Goal: Task Accomplishment & Management: Complete application form

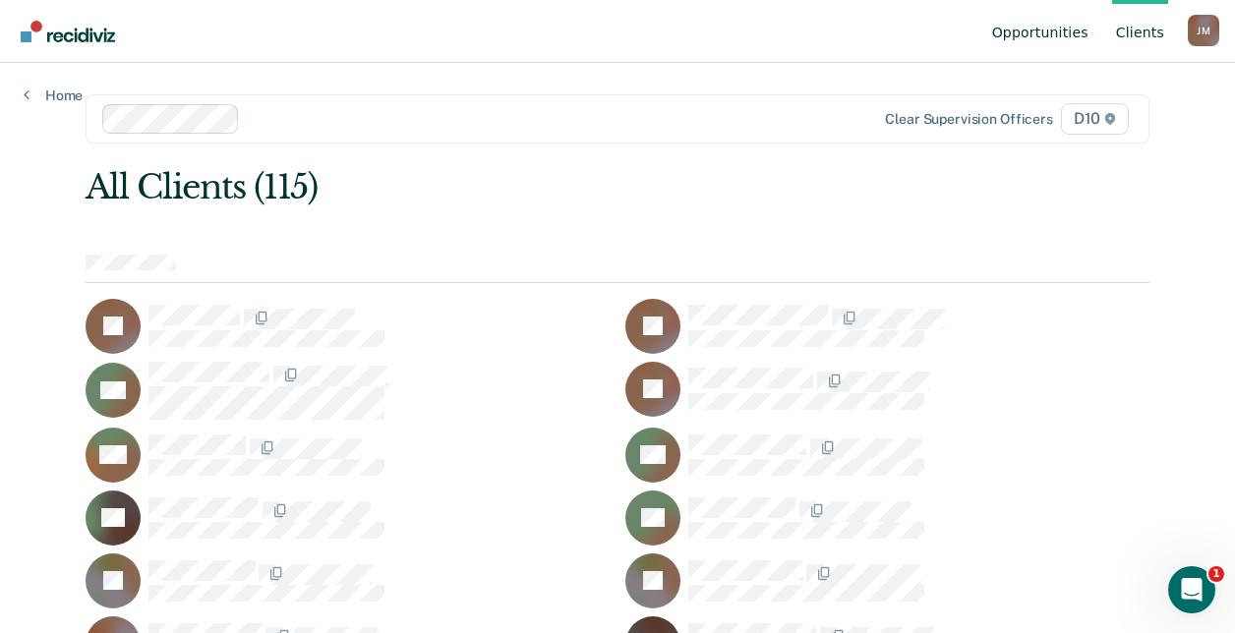
click at [1036, 32] on link "Opportunities" at bounding box center [1040, 31] width 104 height 63
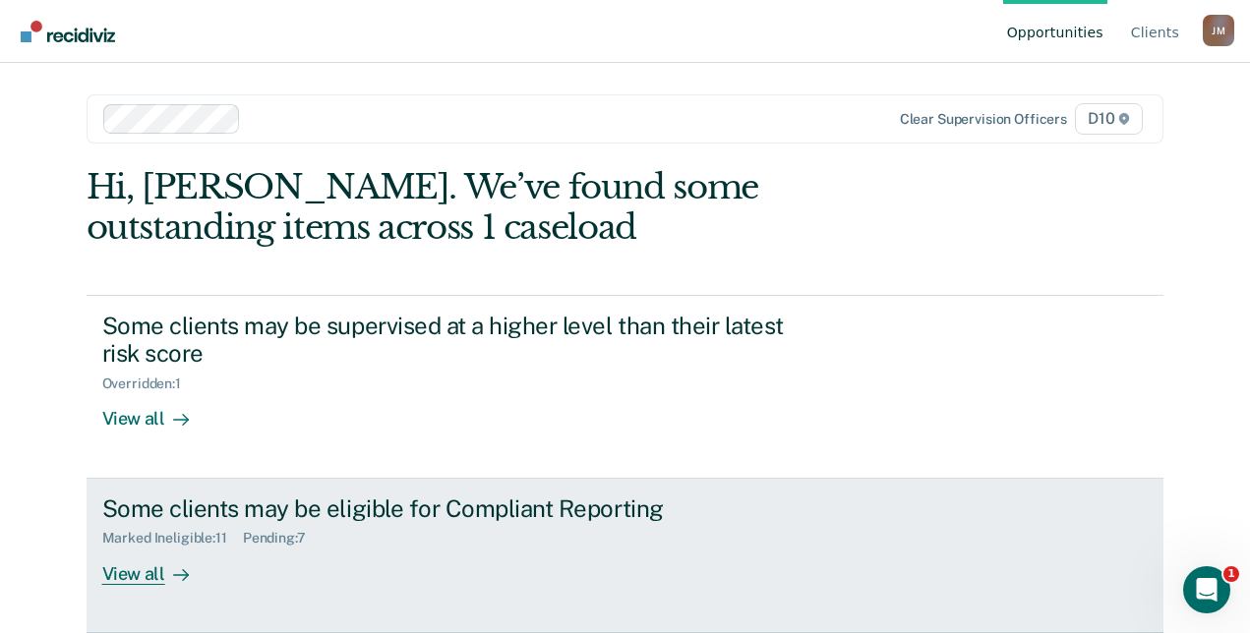
click at [394, 504] on div "Some clients may be eligible for Compliant Reporting" at bounding box center [447, 509] width 690 height 29
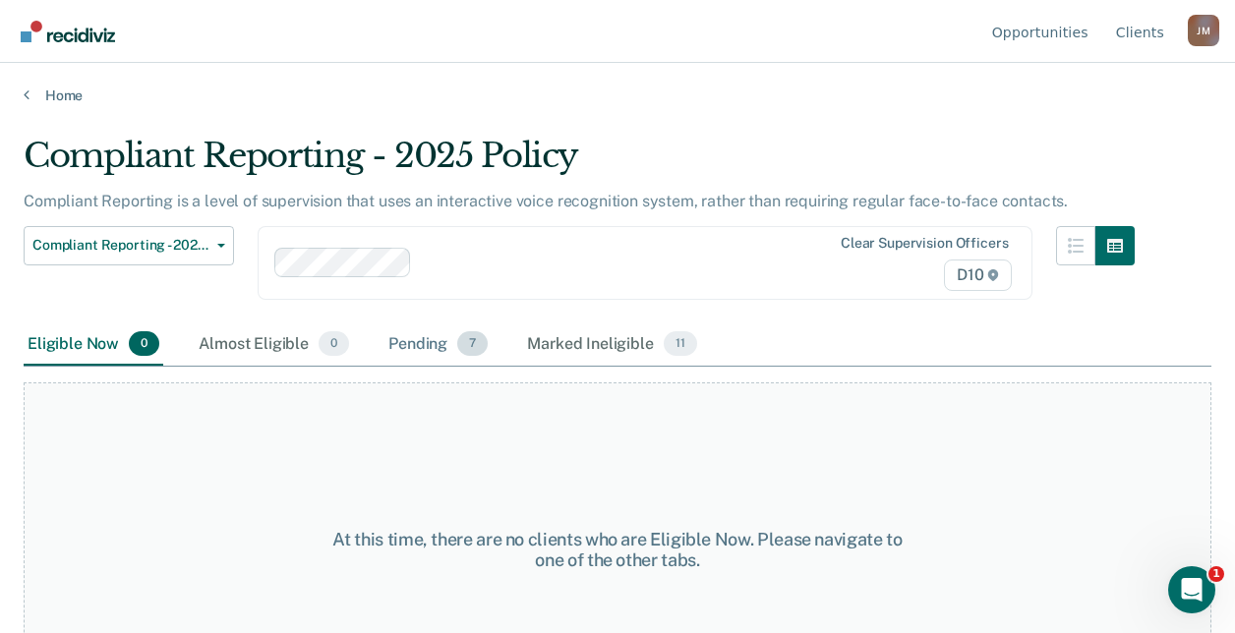
click at [417, 347] on div "Pending 7" at bounding box center [437, 344] width 107 height 43
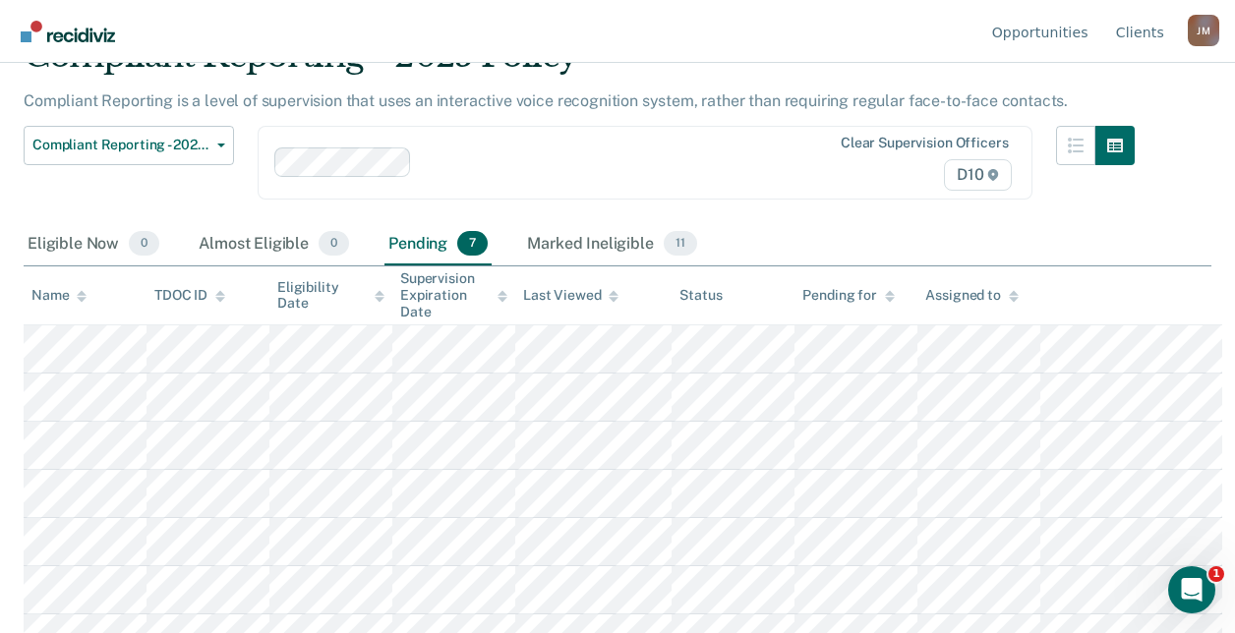
scroll to position [130, 0]
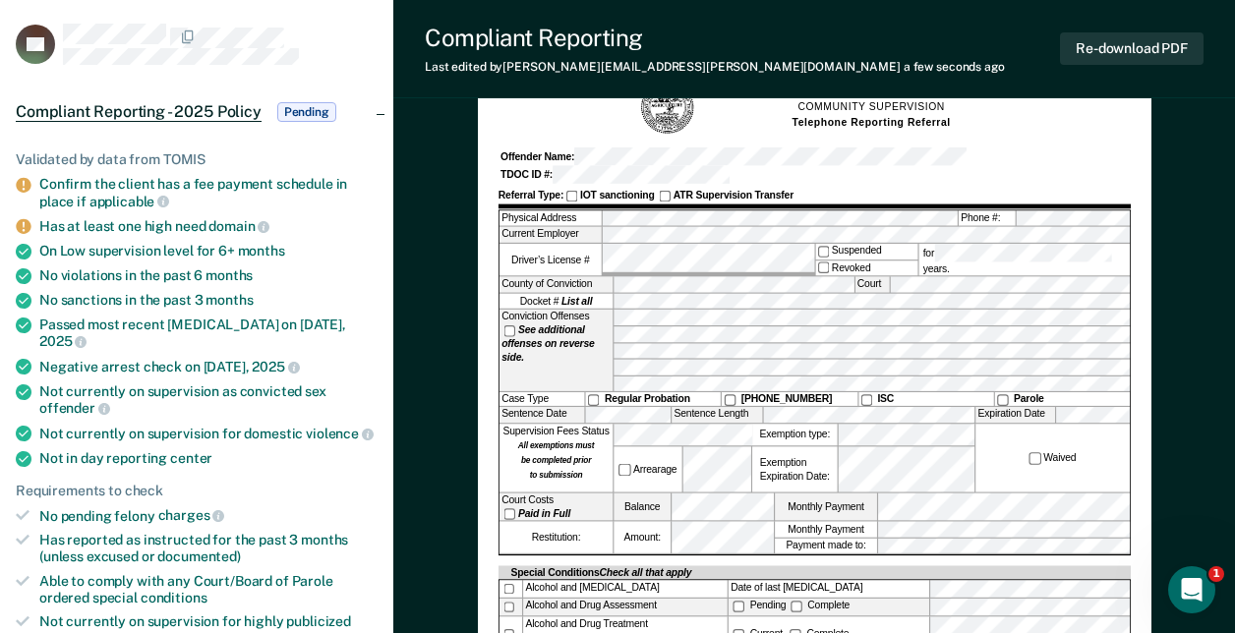
scroll to position [100, 0]
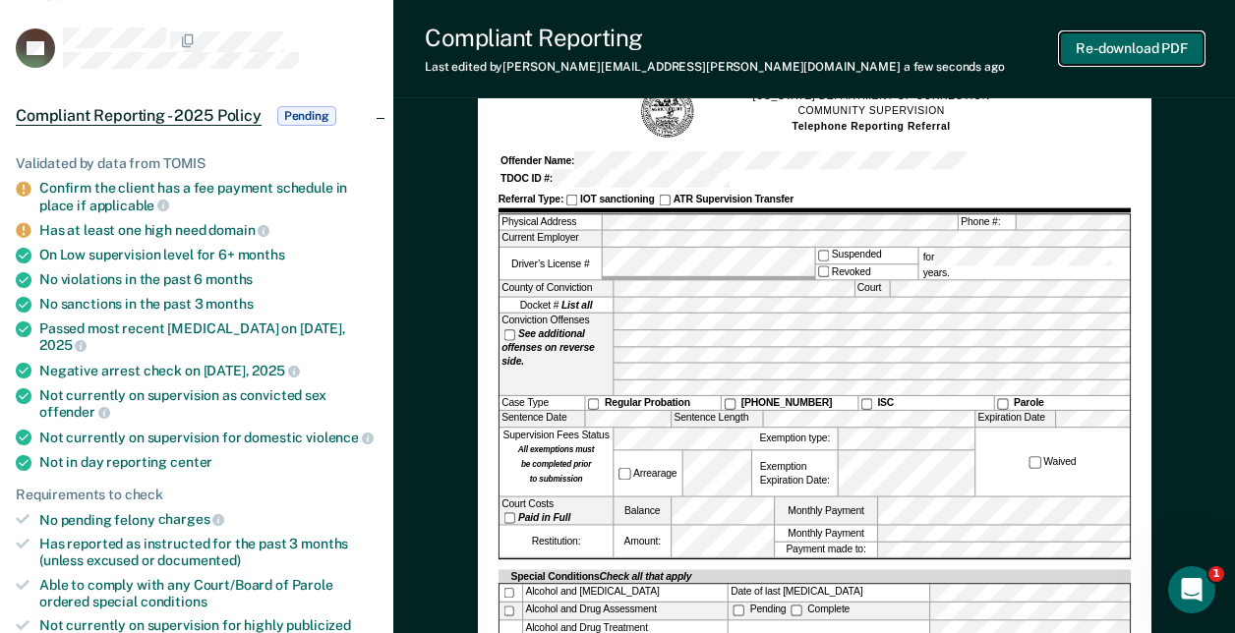
click at [1114, 54] on button "Re-download PDF" at bounding box center [1132, 48] width 144 height 32
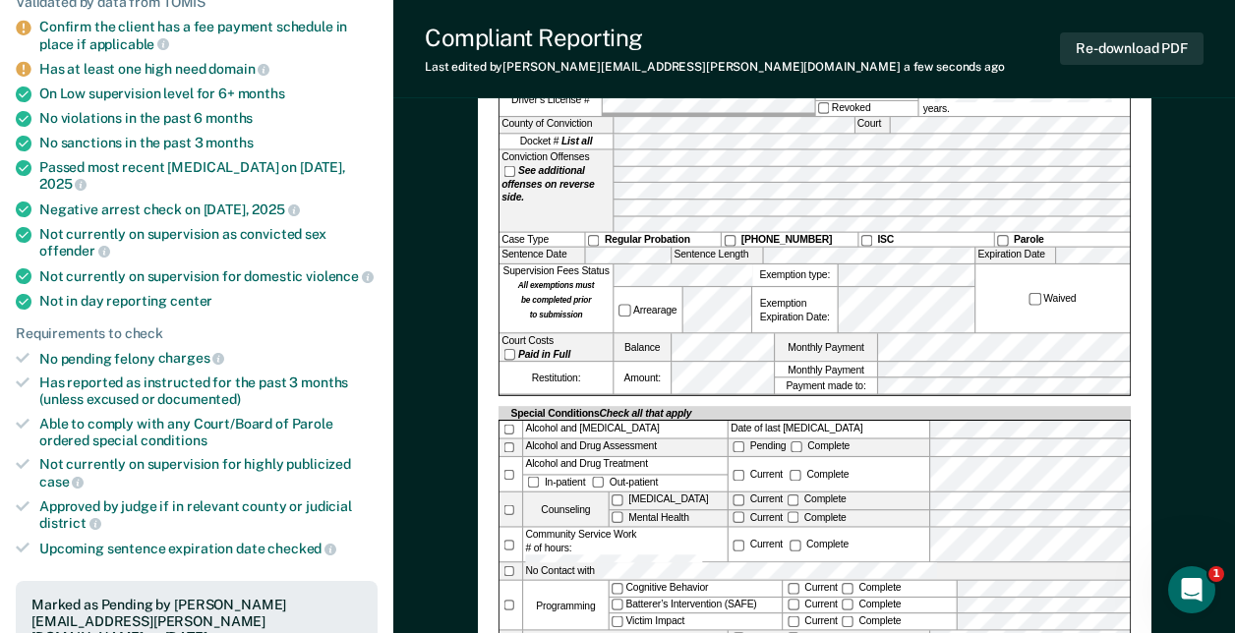
scroll to position [0, 0]
